Goal: Information Seeking & Learning: Learn about a topic

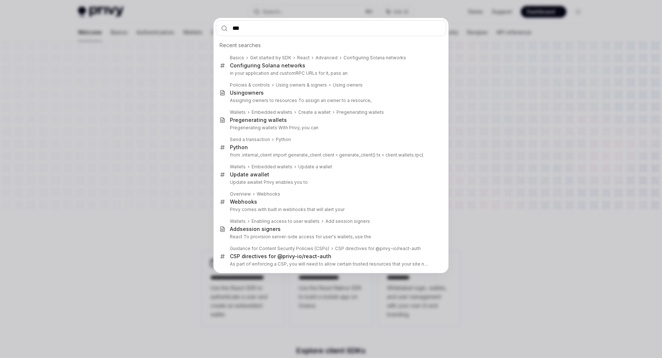
type input "****"
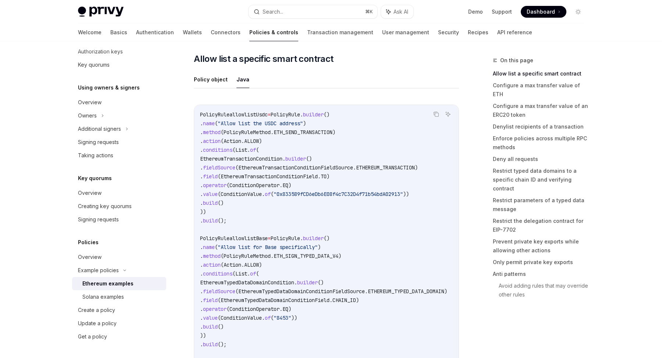
scroll to position [45, 0]
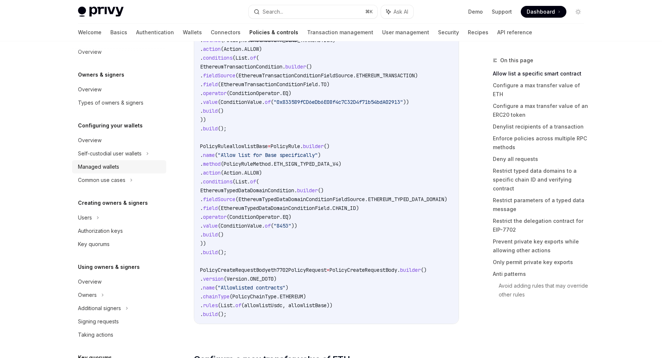
scroll to position [0, 0]
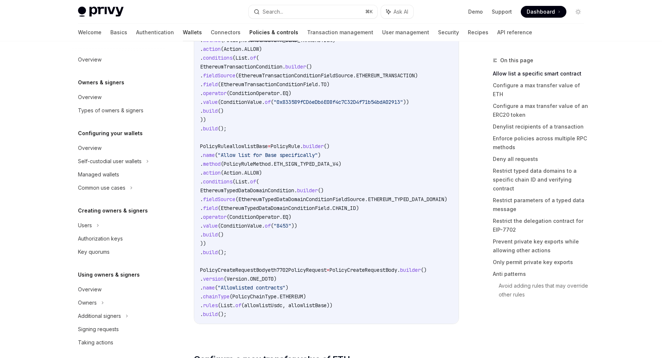
click at [183, 35] on link "Wallets" at bounding box center [192, 33] width 19 height 18
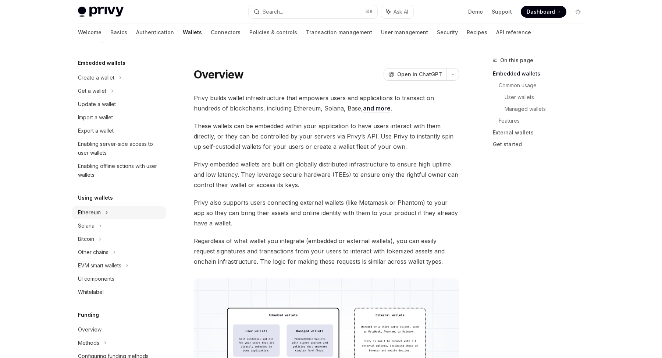
click at [90, 84] on div "Ethereum" at bounding box center [119, 77] width 94 height 13
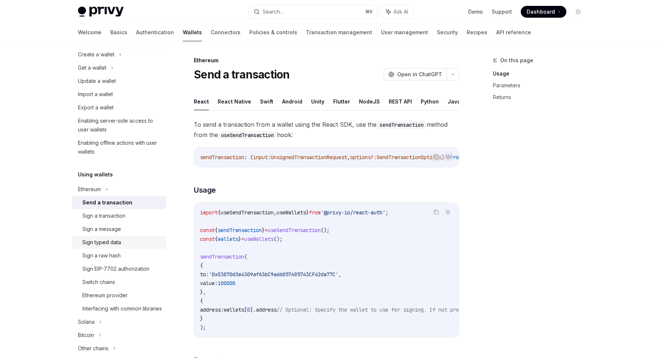
scroll to position [68, 0]
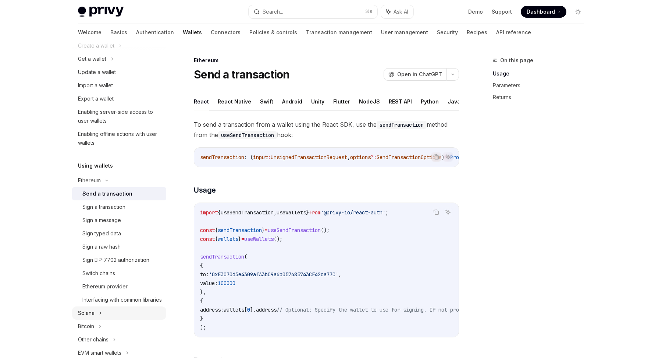
click at [93, 63] on div "Solana" at bounding box center [92, 58] width 28 height 9
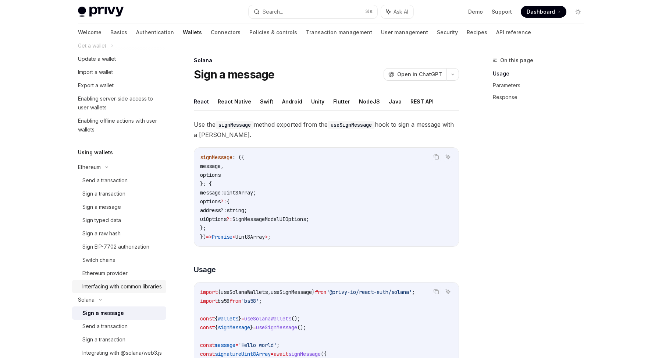
scroll to position [85, 0]
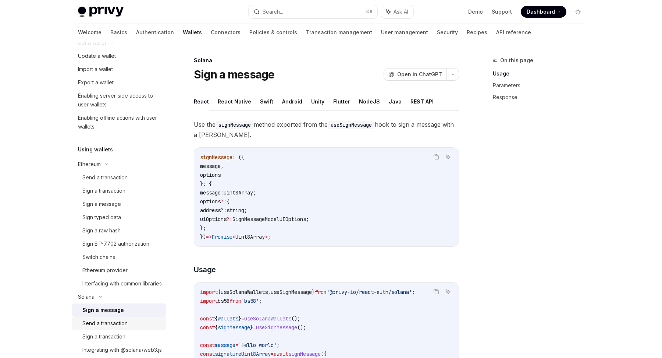
click at [95, 330] on link "Send a transaction" at bounding box center [119, 322] width 94 height 13
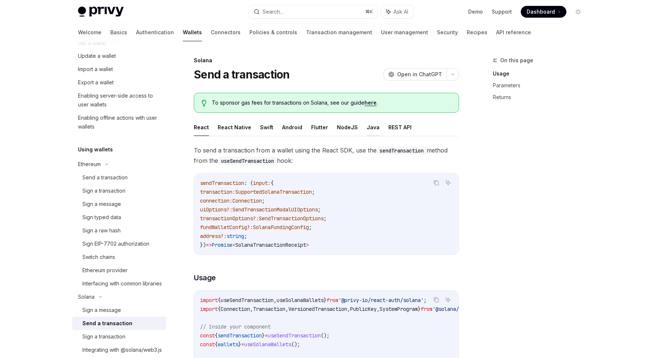
click at [368, 125] on button "Java" at bounding box center [373, 126] width 13 height 17
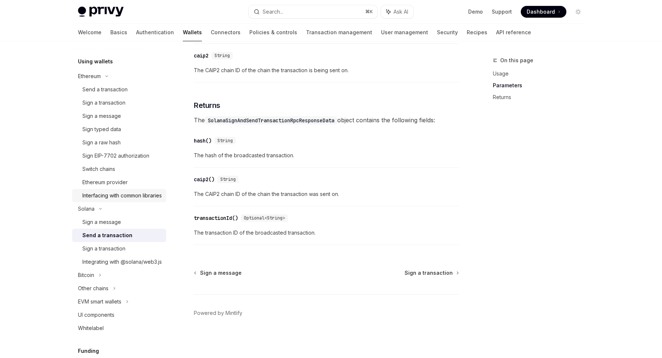
scroll to position [177, 0]
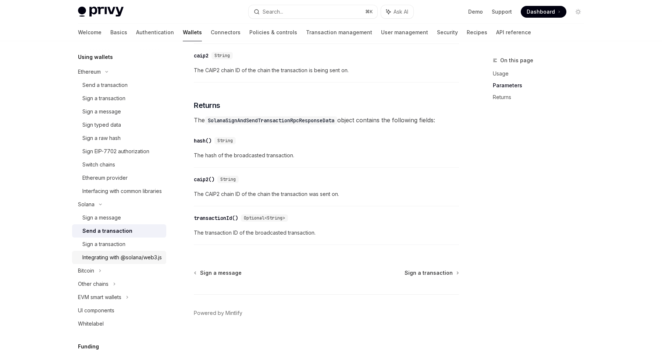
click at [96, 262] on div "Integrating with @solana/web3.js" at bounding box center [121, 257] width 79 height 9
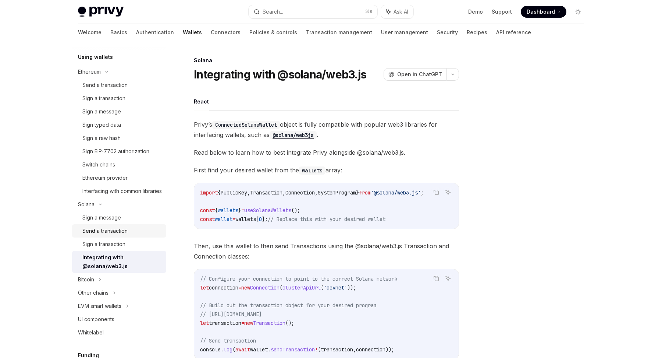
click at [92, 235] on div "Send a transaction" at bounding box center [104, 230] width 45 height 9
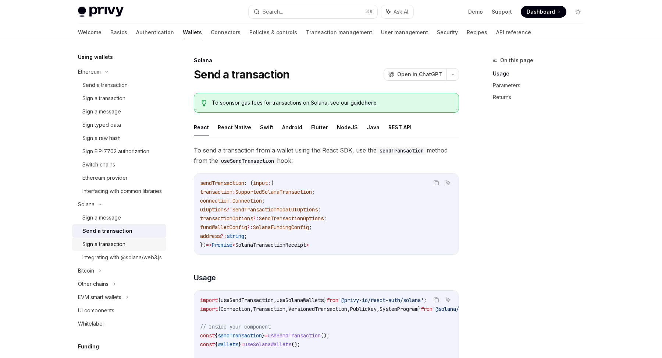
click at [92, 248] on link "Sign a transaction" at bounding box center [119, 243] width 94 height 13
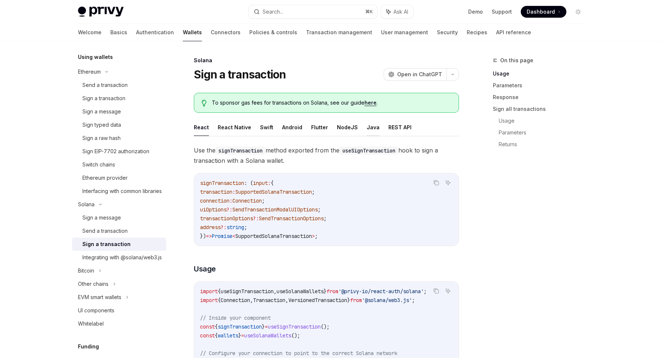
click at [367, 128] on button "Java" at bounding box center [373, 126] width 13 height 17
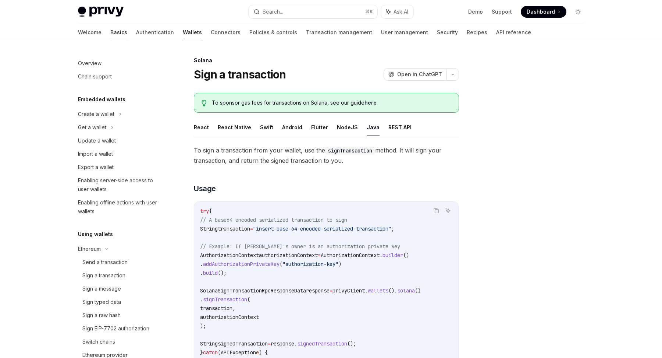
click at [110, 36] on link "Basics" at bounding box center [118, 33] width 17 height 18
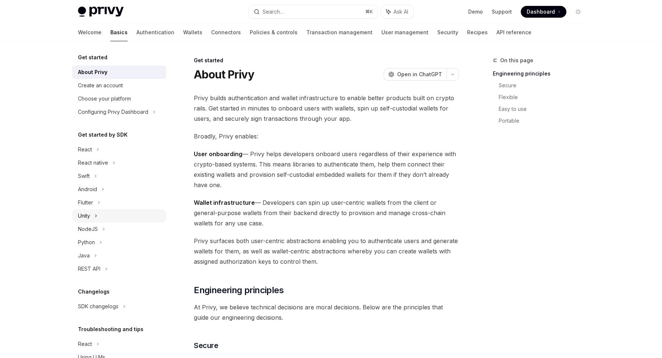
scroll to position [15, 0]
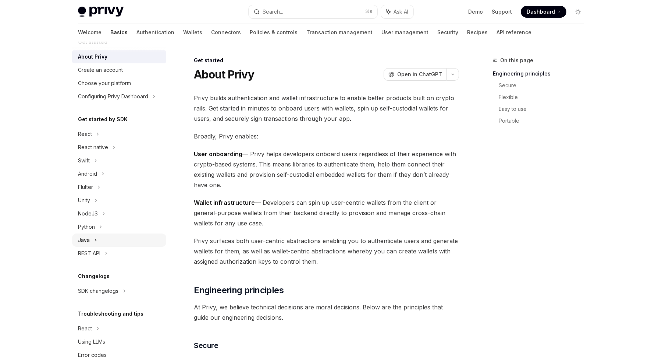
click at [86, 237] on div "Java" at bounding box center [84, 239] width 12 height 9
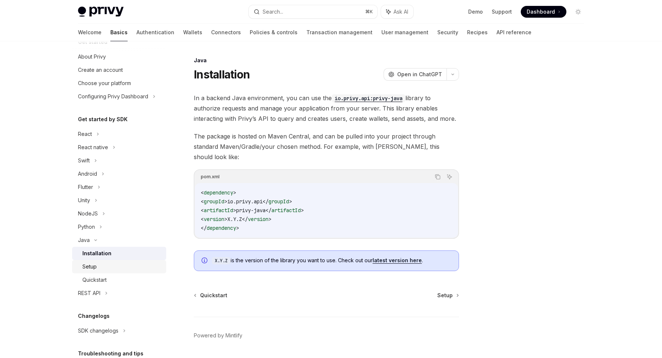
click at [86, 270] on div "Setup" at bounding box center [89, 266] width 14 height 9
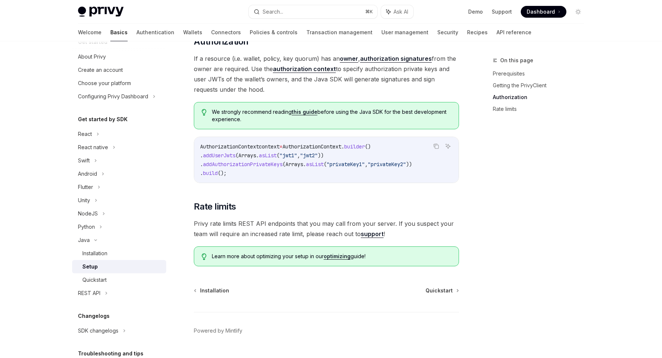
scroll to position [311, 0]
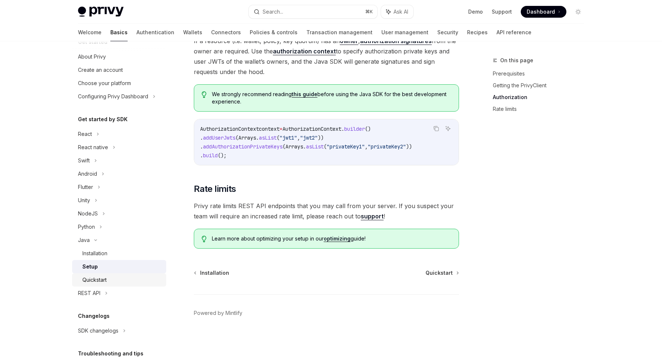
click at [89, 278] on div "Quickstart" at bounding box center [94, 279] width 24 height 9
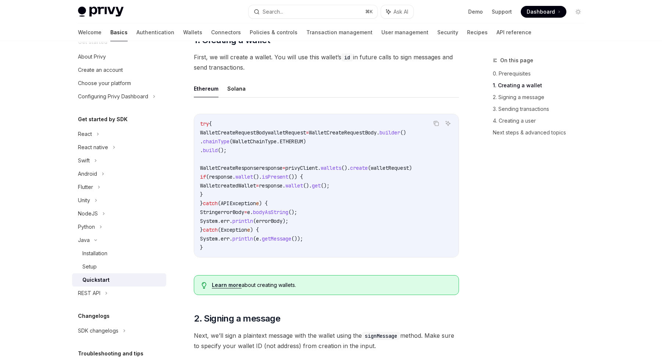
scroll to position [118, 0]
click at [235, 96] on button "Solana" at bounding box center [236, 87] width 18 height 17
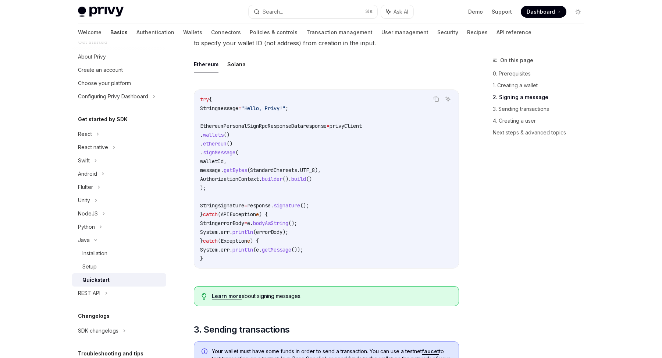
scroll to position [441, 0]
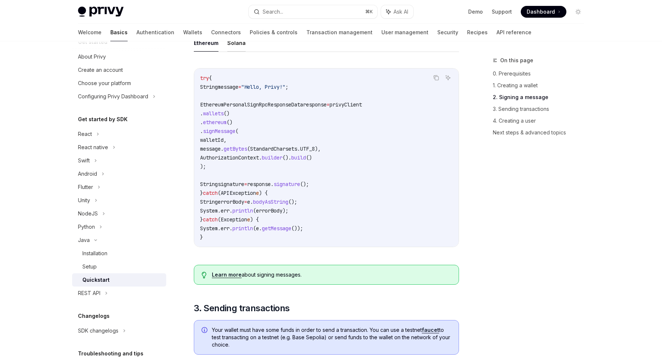
click at [239, 52] on button "Solana" at bounding box center [236, 42] width 18 height 17
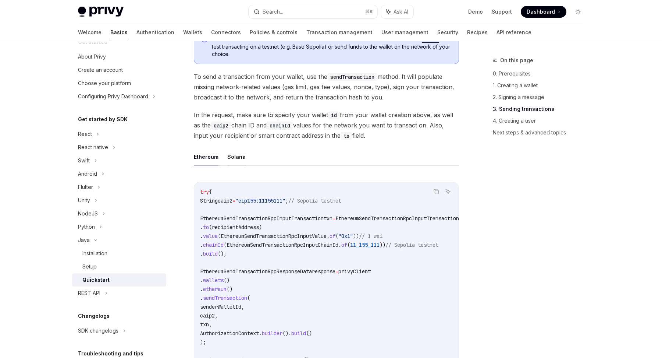
click at [237, 165] on button "Solana" at bounding box center [236, 156] width 18 height 17
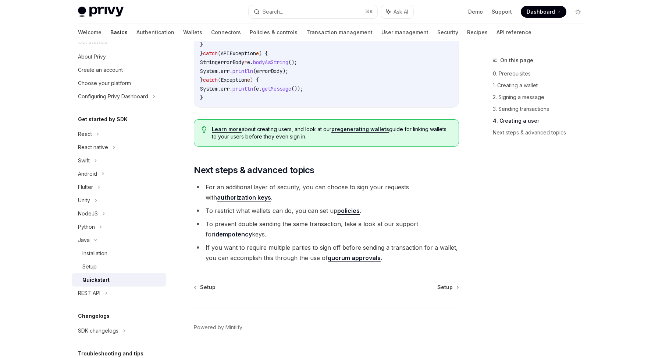
scroll to position [1395, 0]
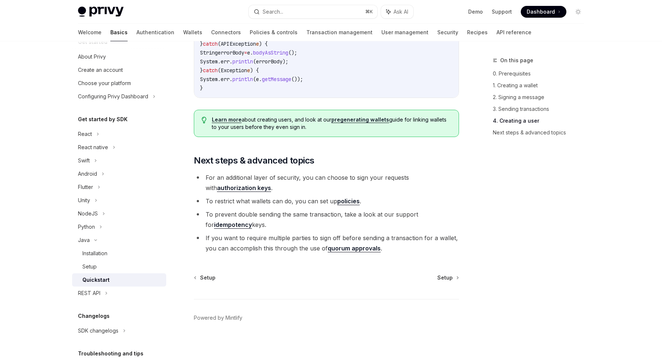
click at [306, 28] on link "Transaction management" at bounding box center [339, 33] width 66 height 18
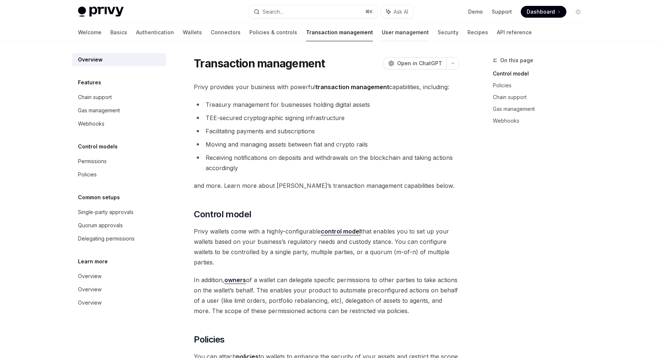
click at [382, 31] on link "User management" at bounding box center [405, 33] width 47 height 18
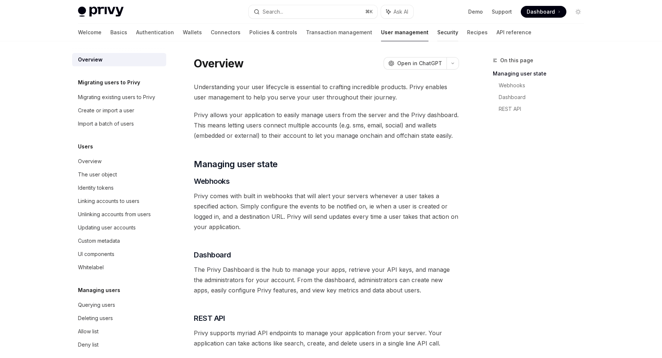
click at [437, 32] on link "Security" at bounding box center [447, 33] width 21 height 18
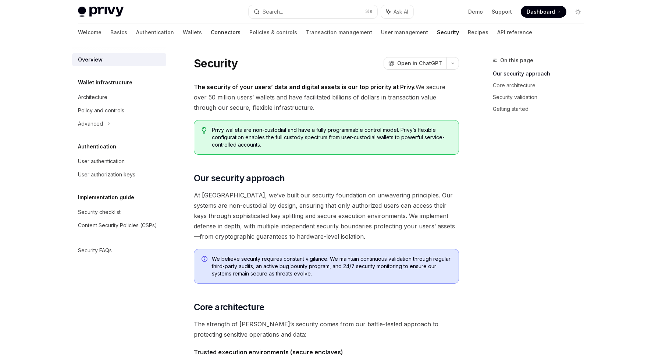
click at [211, 32] on link "Connectors" at bounding box center [226, 33] width 30 height 18
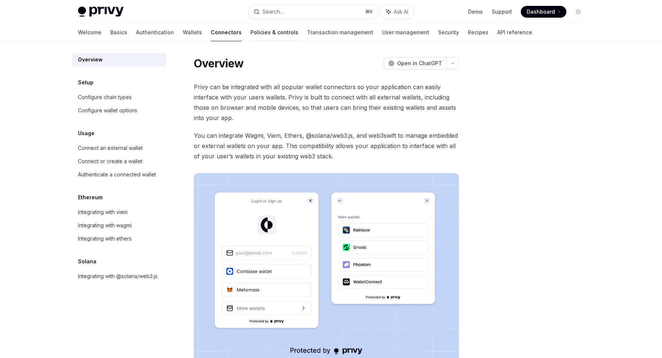
click at [251, 34] on link "Policies & controls" at bounding box center [275, 33] width 48 height 18
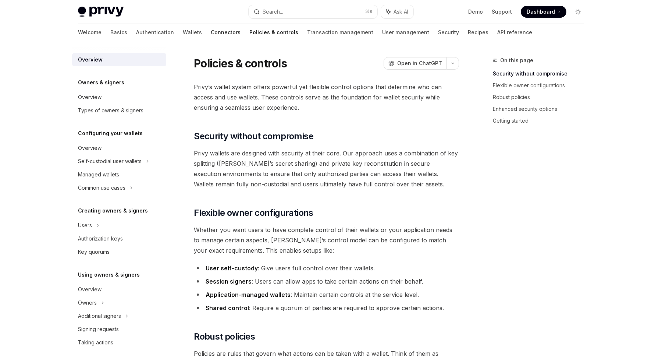
click at [211, 33] on link "Connectors" at bounding box center [226, 33] width 30 height 18
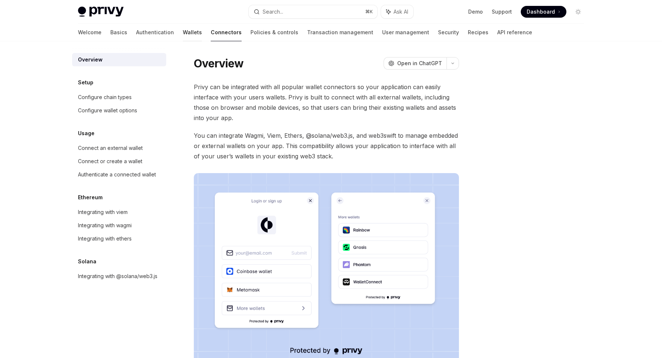
click at [183, 33] on link "Wallets" at bounding box center [192, 33] width 19 height 18
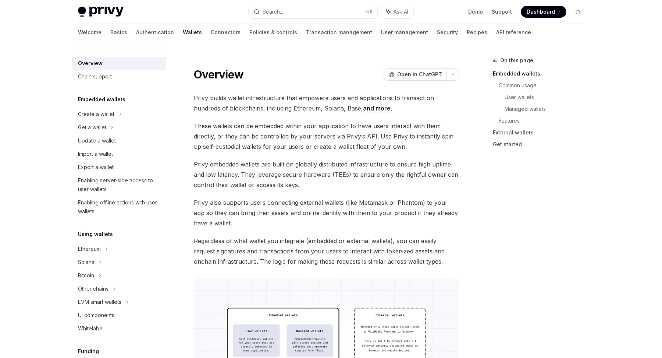
scroll to position [28, 0]
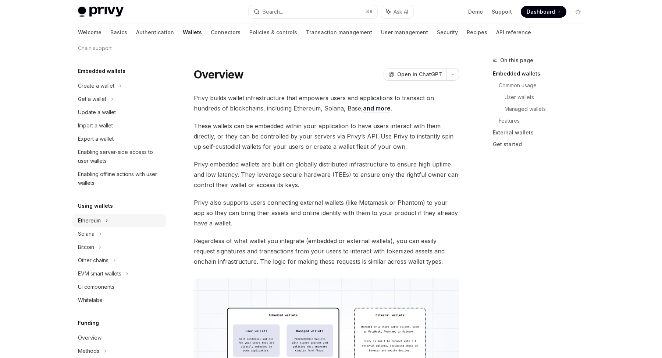
click at [82, 90] on div "Ethereum" at bounding box center [96, 85] width 36 height 9
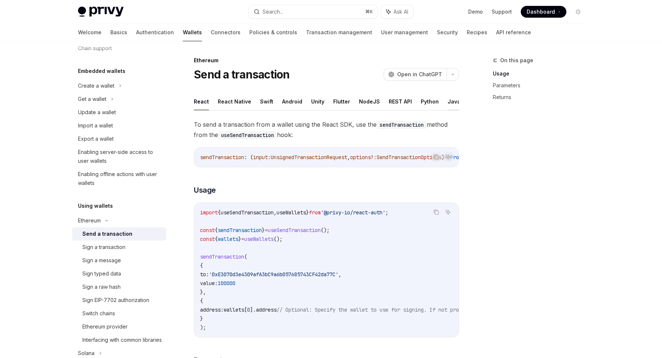
click at [448, 99] on button "Java" at bounding box center [454, 101] width 13 height 17
type textarea "*"
